Goal: Task Accomplishment & Management: Use online tool/utility

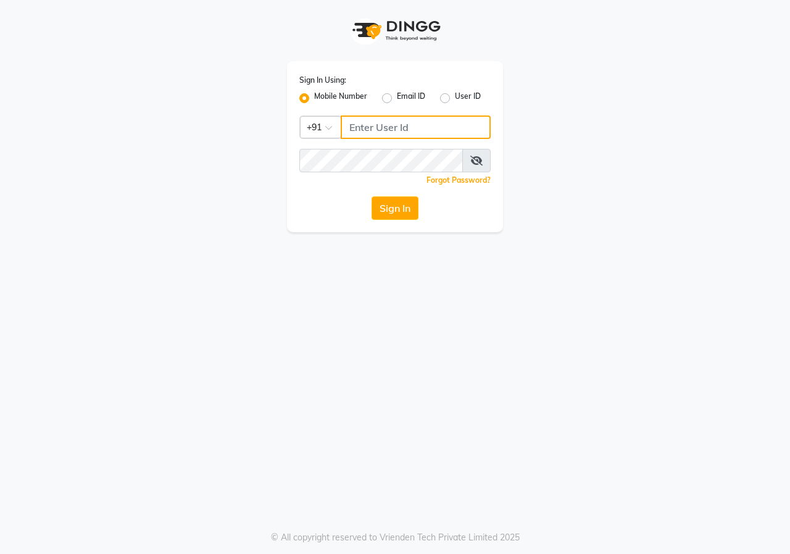
click at [405, 121] on input "Username" at bounding box center [416, 126] width 150 height 23
type input "8421258081"
click at [480, 157] on icon at bounding box center [477, 161] width 12 height 10
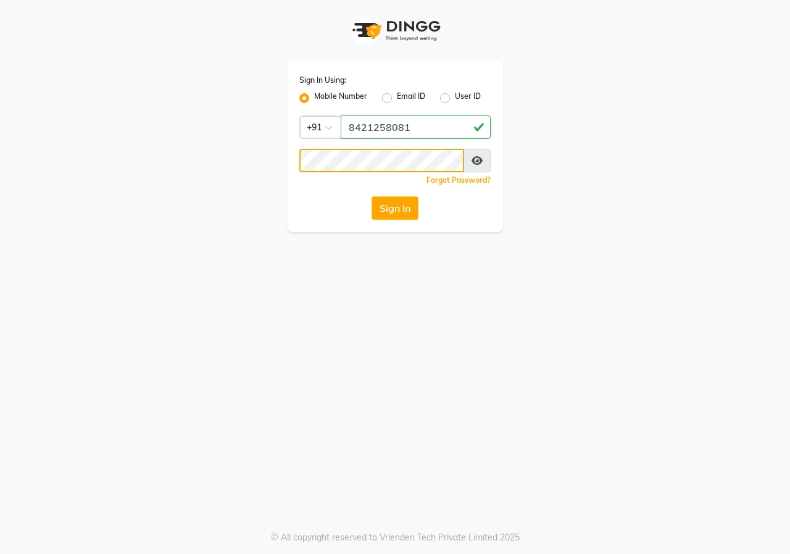
click at [372, 196] on button "Sign In" at bounding box center [395, 207] width 47 height 23
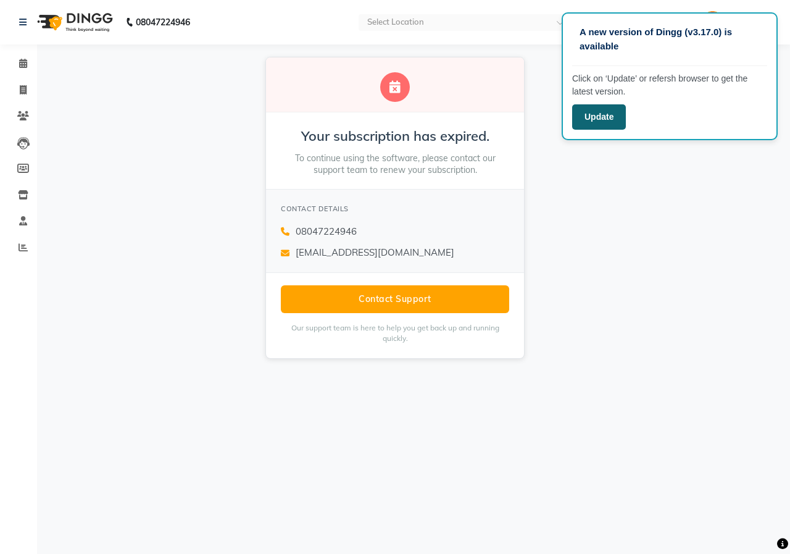
click at [596, 124] on button "Update" at bounding box center [599, 116] width 54 height 25
